Goal: Transaction & Acquisition: Book appointment/travel/reservation

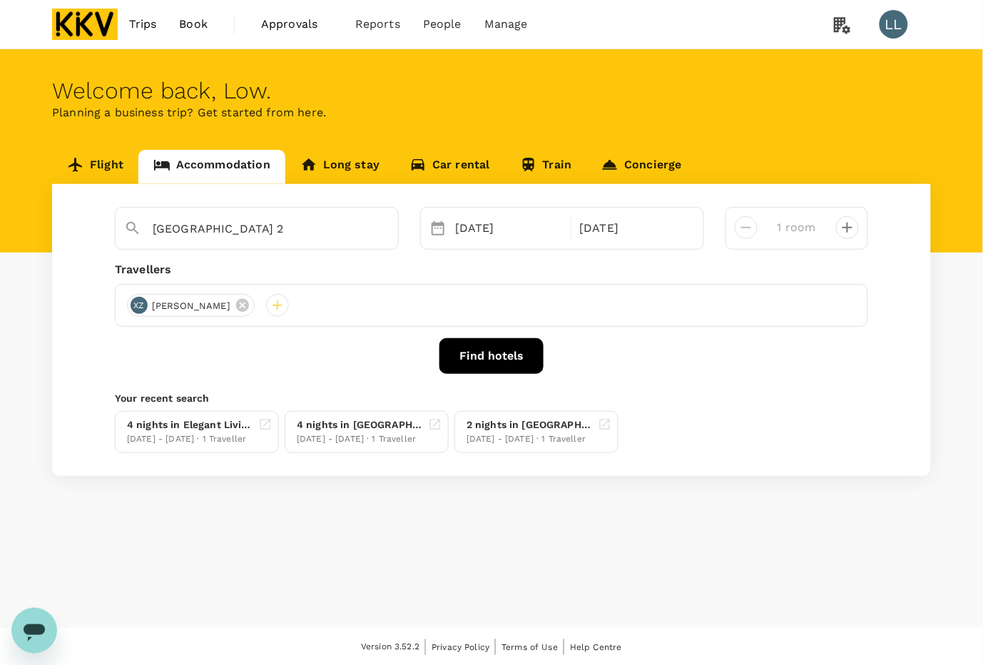
click at [98, 13] on img at bounding box center [85, 24] width 66 height 31
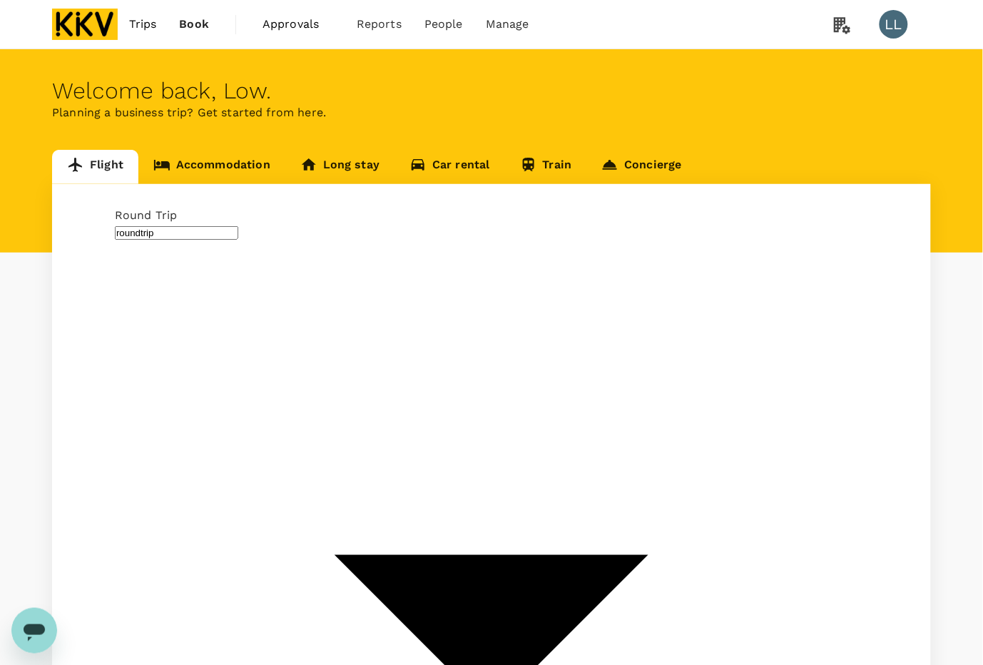
type input "Kuala Lumpur Intl ([GEOGRAPHIC_DATA])"
type input "Kota Kinabalu Intl (BKI)"
type input "Kuala Lumpur Intl ([GEOGRAPHIC_DATA])"
type input "Kota Kinabalu Intl (BKI)"
